Goal: Check status: Check status

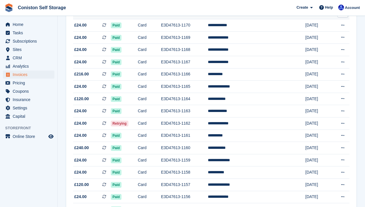
scroll to position [94, 0]
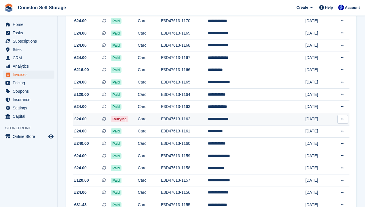
click at [305, 122] on td "[DATE]" at bounding box center [317, 119] width 25 height 12
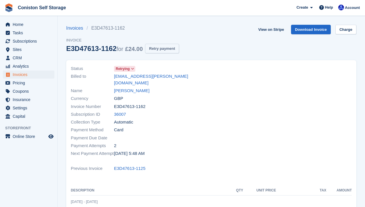
click at [175, 49] on button "Retry payment" at bounding box center [162, 48] width 34 height 9
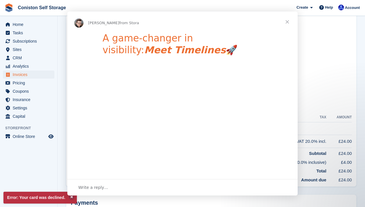
scroll to position [74, 0]
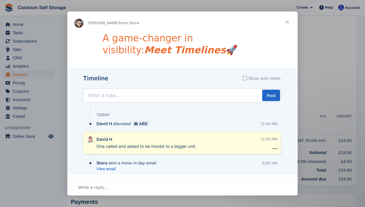
click at [289, 21] on span "Close" at bounding box center [287, 22] width 21 height 21
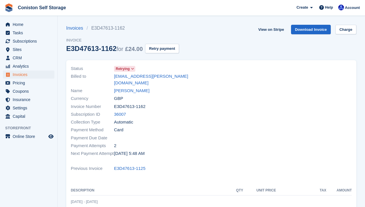
scroll to position [1, 0]
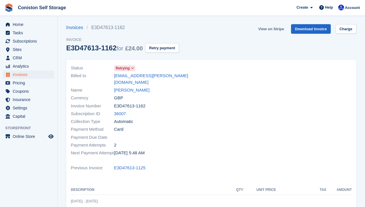
click at [260, 28] on link "View on Stripe" at bounding box center [271, 28] width 30 height 9
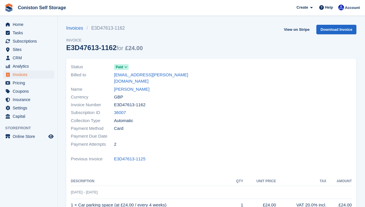
click at [27, 76] on span "Invoices" at bounding box center [30, 74] width 35 height 8
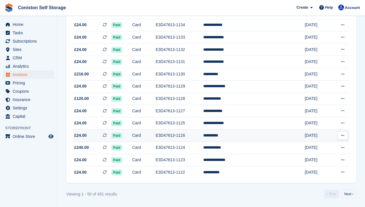
scroll to position [545, 0]
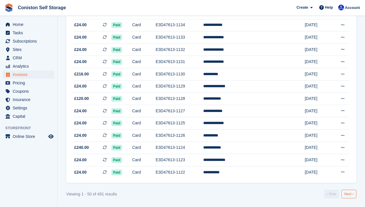
click at [348, 193] on link "Next ›" at bounding box center [348, 194] width 15 height 9
click at [347, 193] on link "Next ›" at bounding box center [348, 194] width 15 height 9
